Goal: Obtain resource: Download file/media

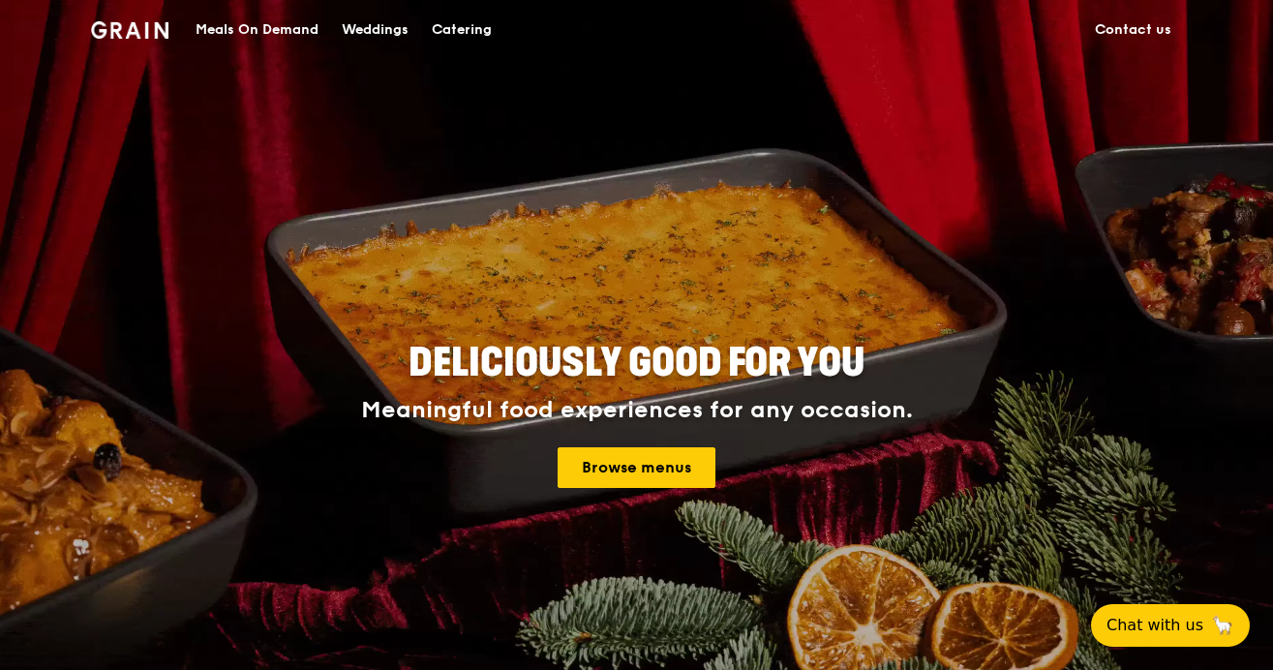
click at [298, 31] on div "Meals On Demand" at bounding box center [256, 30] width 123 height 58
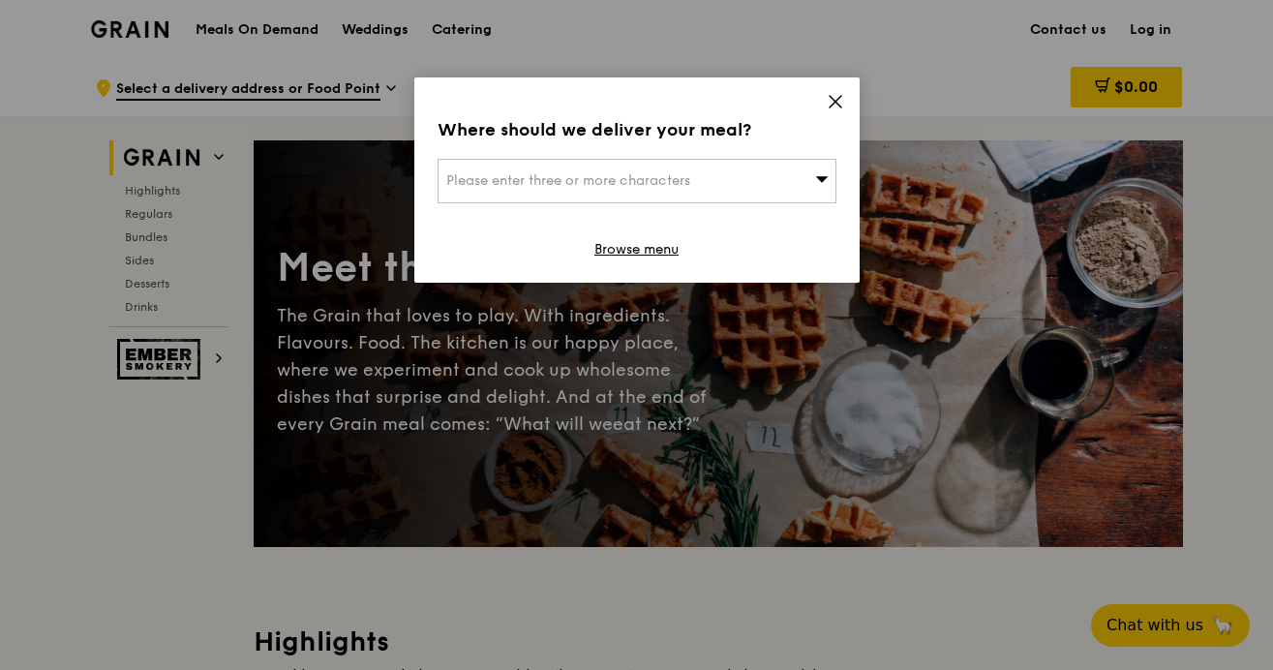
click at [810, 180] on div "Please enter three or more characters" at bounding box center [636, 181] width 399 height 45
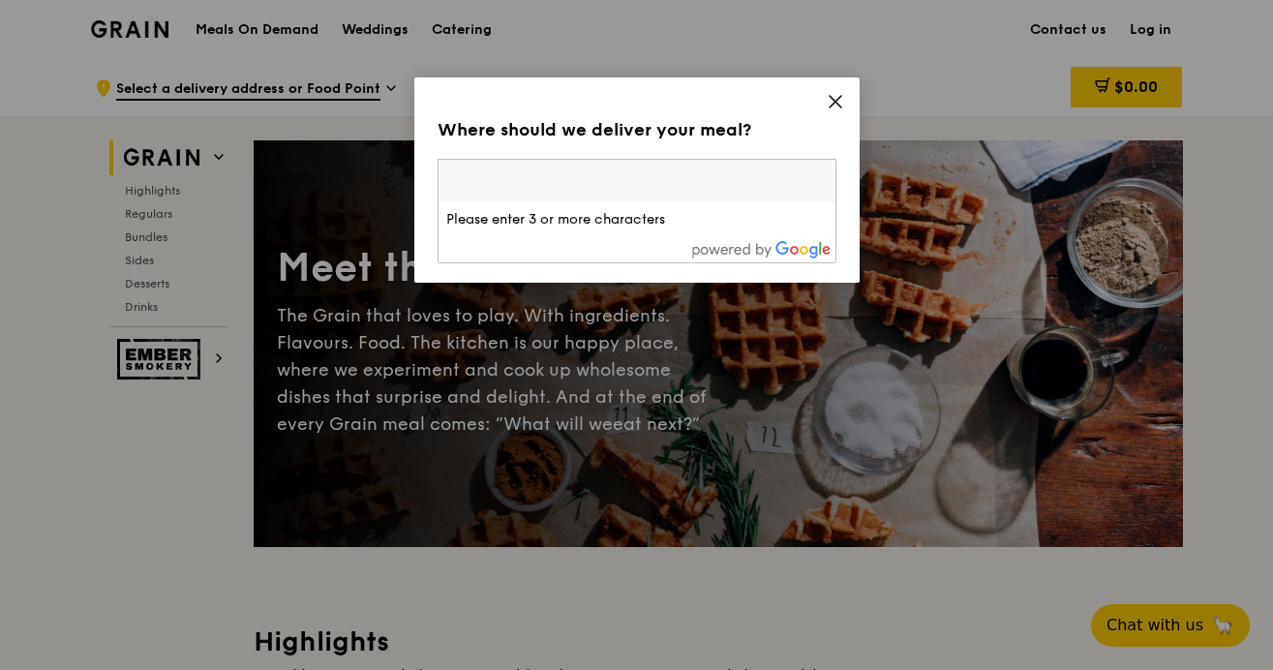
click at [817, 147] on div "Where should we deliver your meal? Please enter three or more characters Please…" at bounding box center [636, 179] width 445 height 205
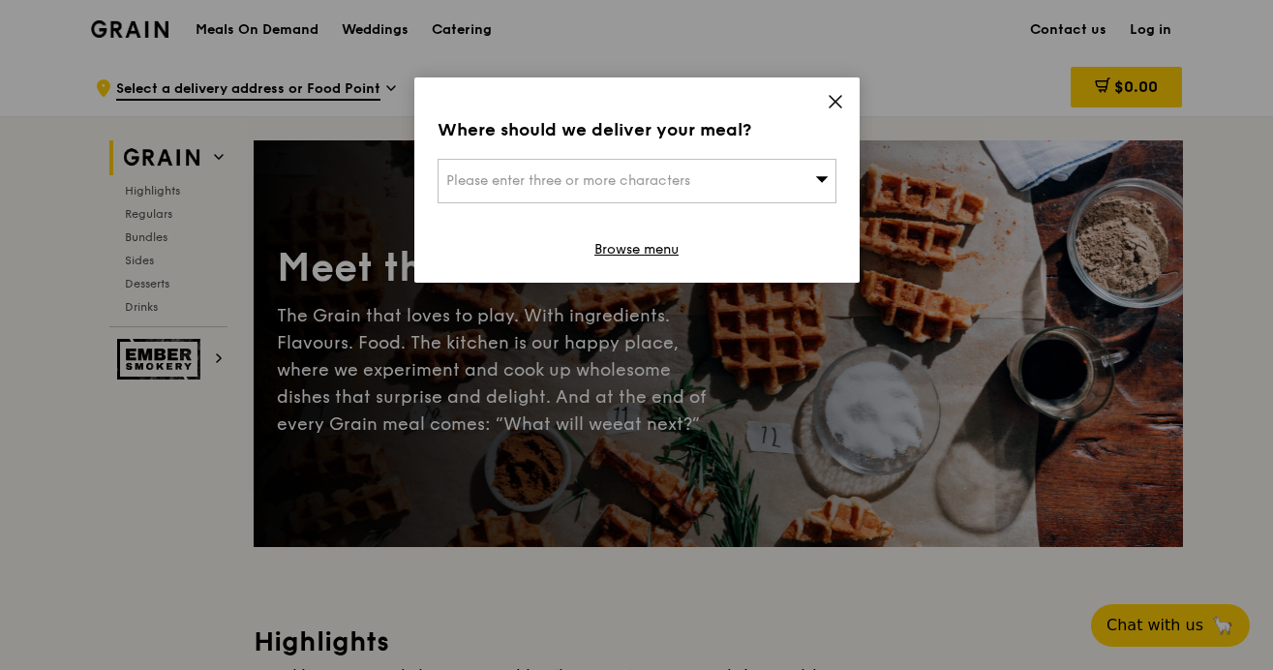
click at [829, 106] on icon at bounding box center [835, 102] width 12 height 12
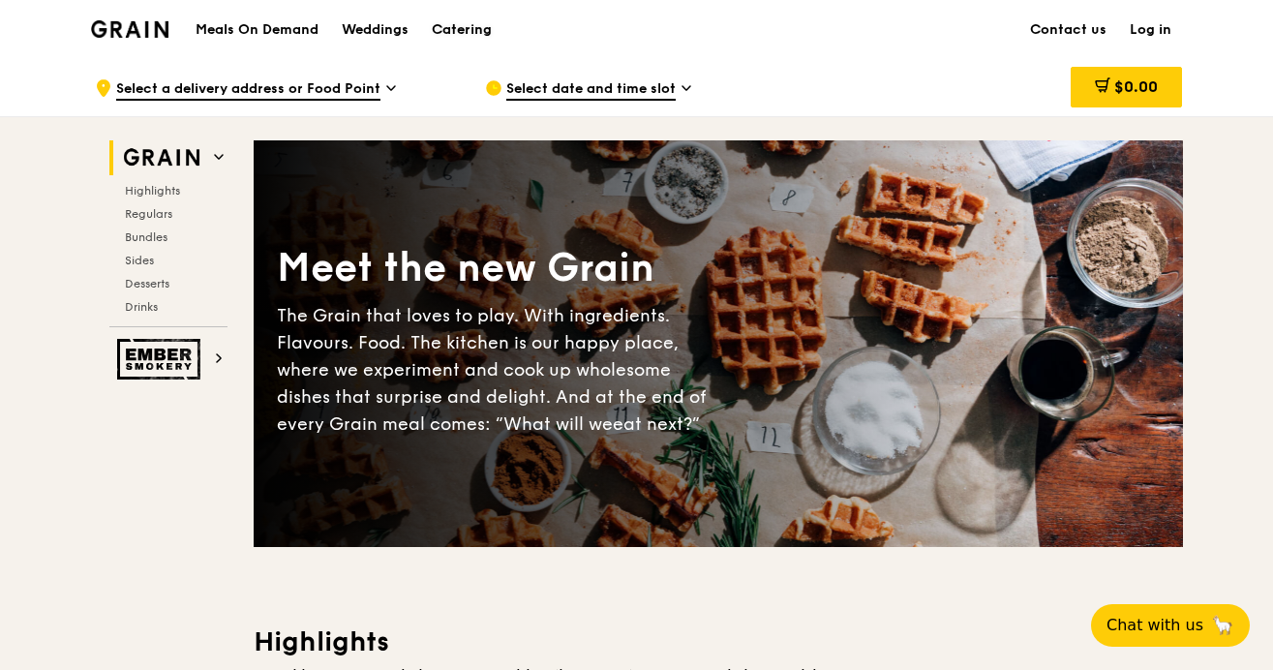
click at [449, 24] on div "Catering" at bounding box center [462, 30] width 60 height 58
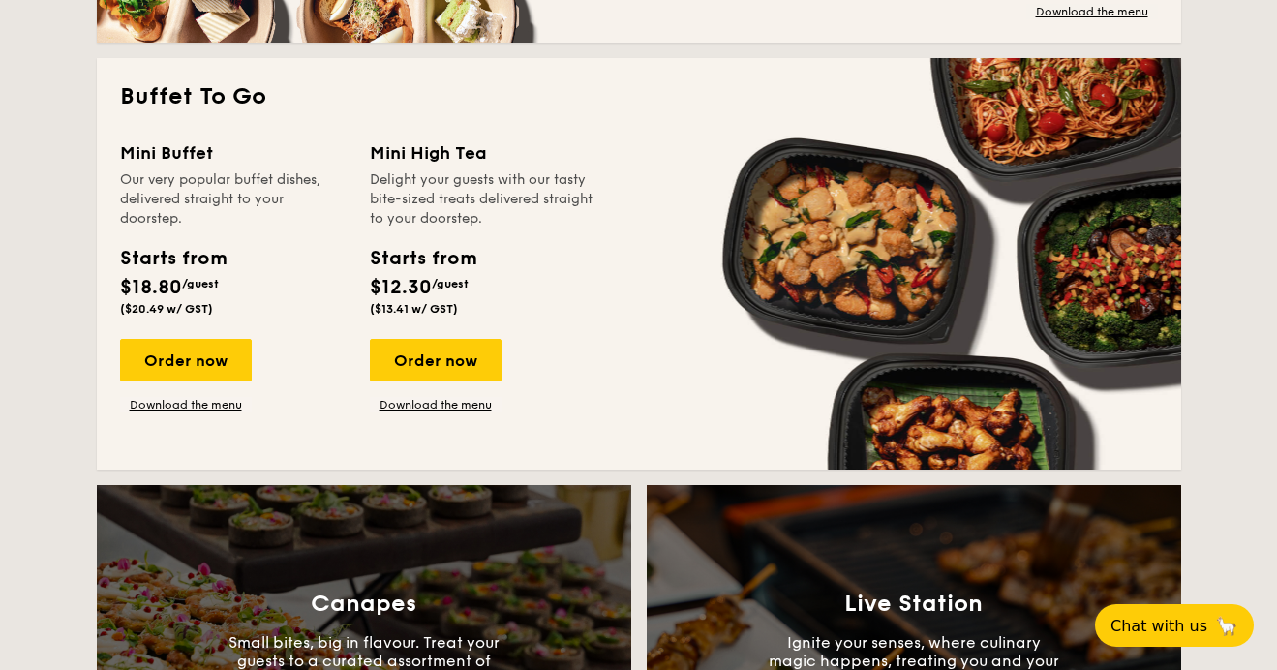
scroll to position [1676, 0]
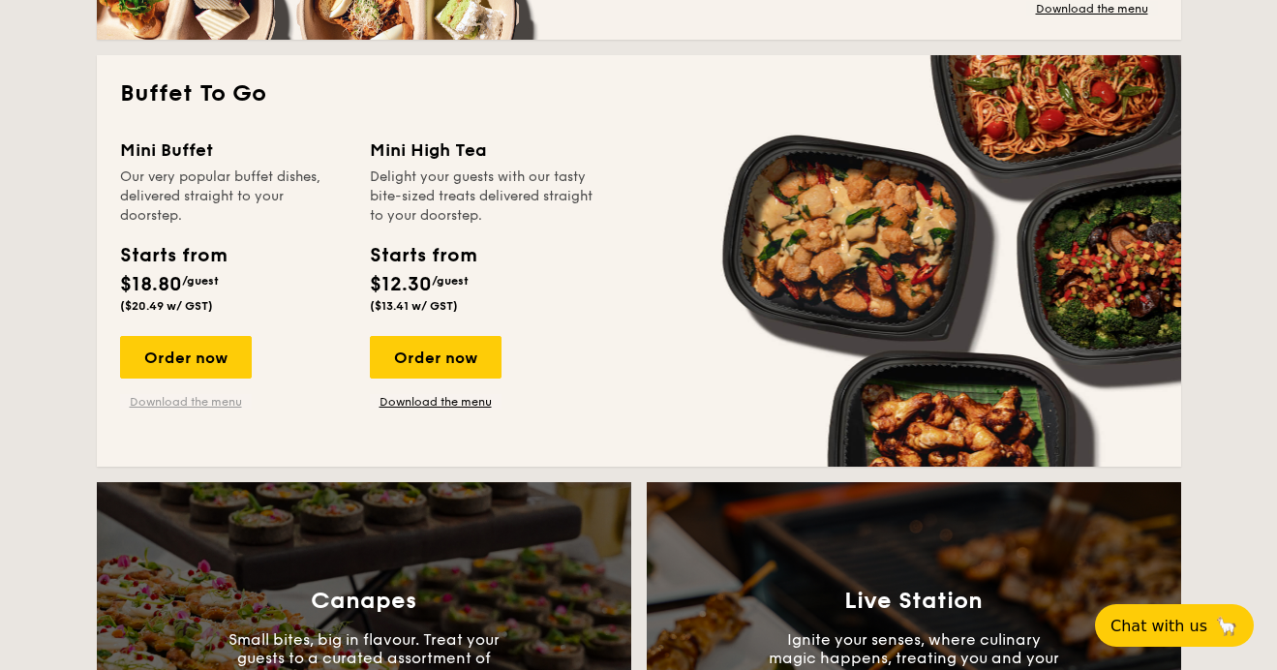
click at [208, 401] on link "Download the menu" at bounding box center [186, 401] width 132 height 15
